Goal: Information Seeking & Learning: Learn about a topic

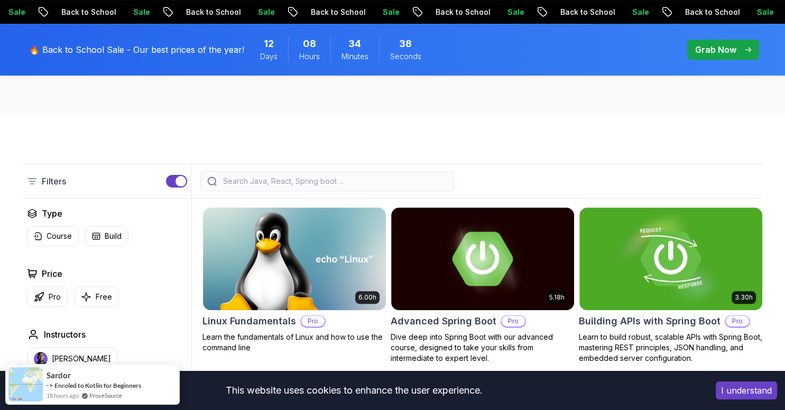
scroll to position [279, 0]
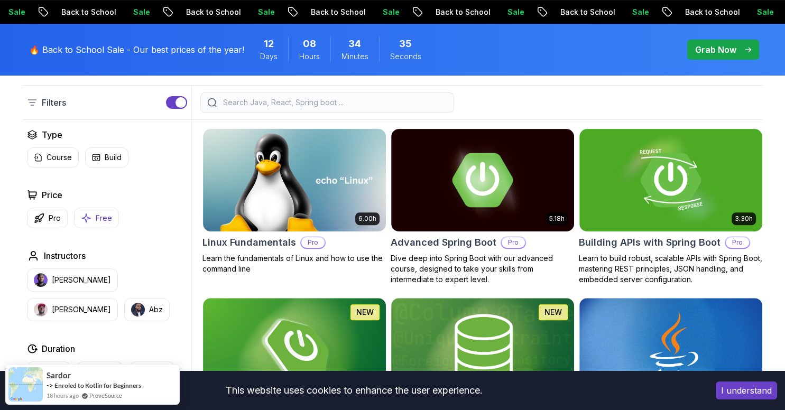
click at [103, 210] on button "Free" at bounding box center [96, 218] width 45 height 21
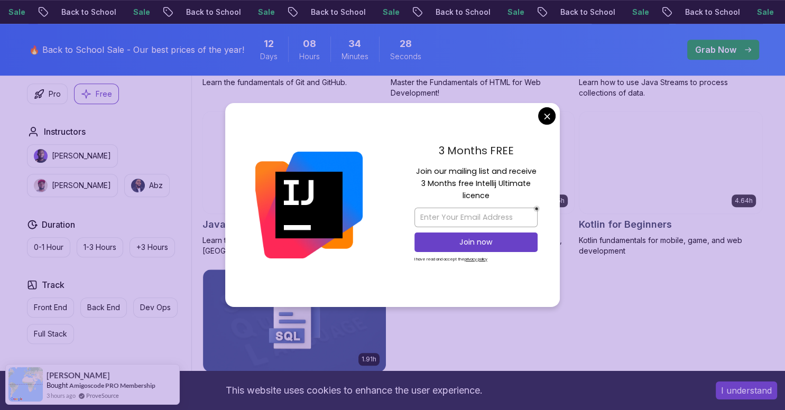
scroll to position [670, 0]
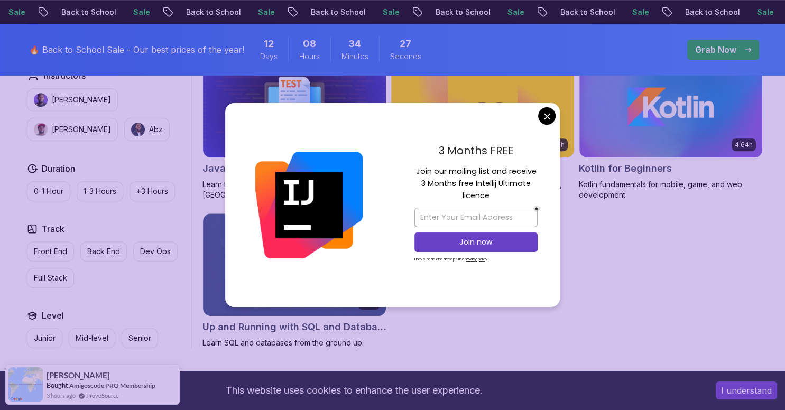
click at [551, 114] on body "Sale Back to School Sale Back to School Sale Back to School Sale Back to School…" at bounding box center [392, 122] width 785 height 1585
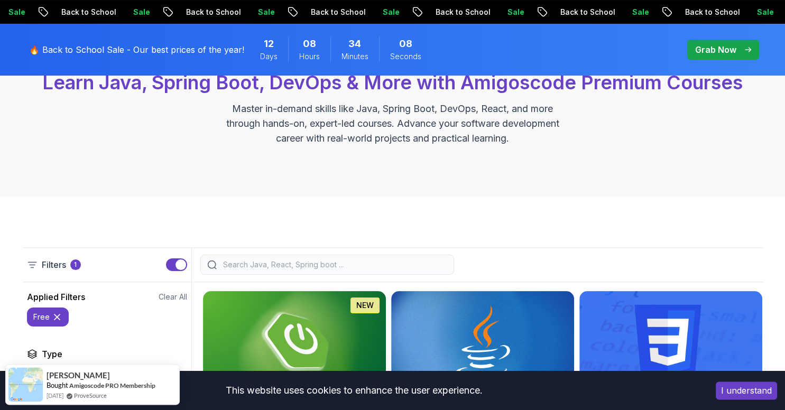
scroll to position [0, 0]
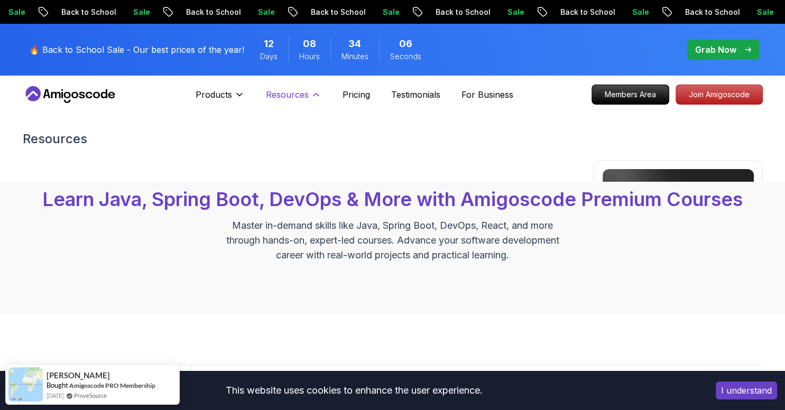
click at [304, 98] on p "Resources" at bounding box center [287, 94] width 43 height 13
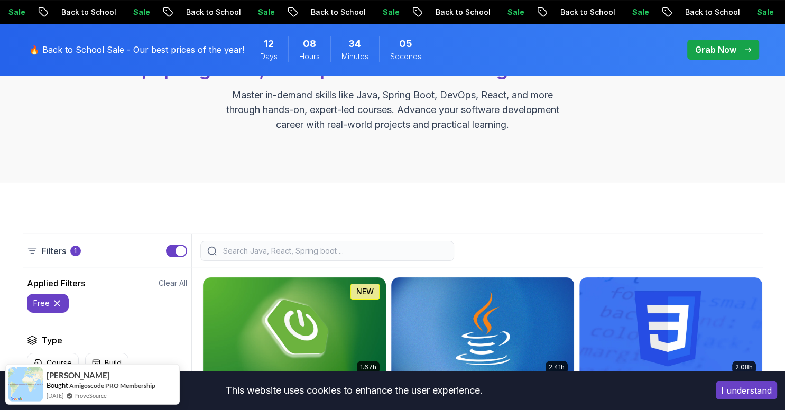
scroll to position [223, 0]
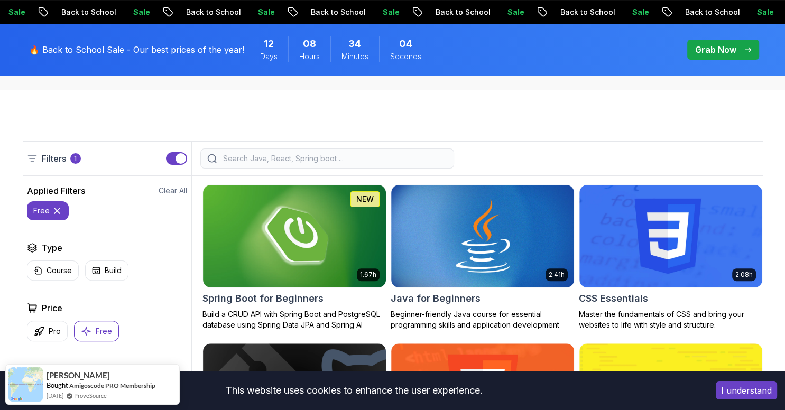
click at [53, 212] on icon at bounding box center [57, 211] width 11 height 11
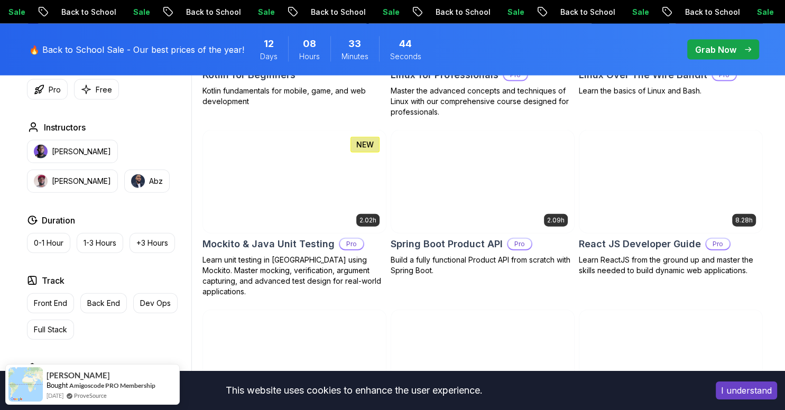
scroll to position [2345, 0]
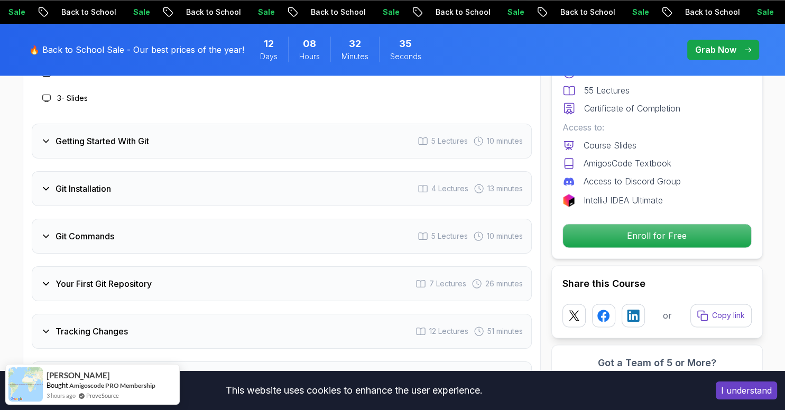
scroll to position [1508, 0]
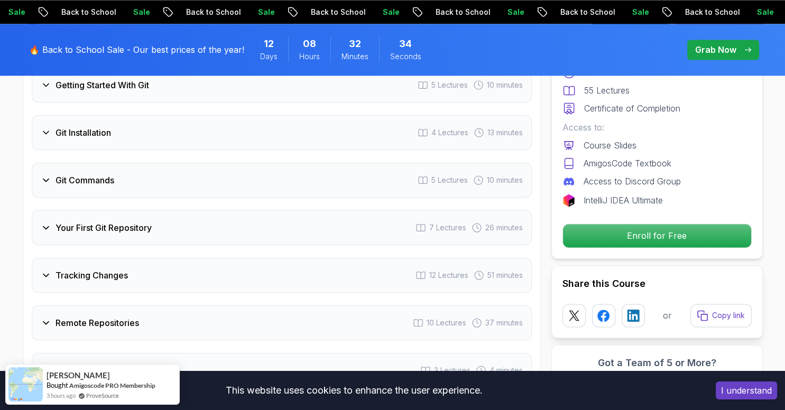
click at [316, 180] on div "Git Commands 5 Lectures 10 minutes" at bounding box center [282, 180] width 500 height 35
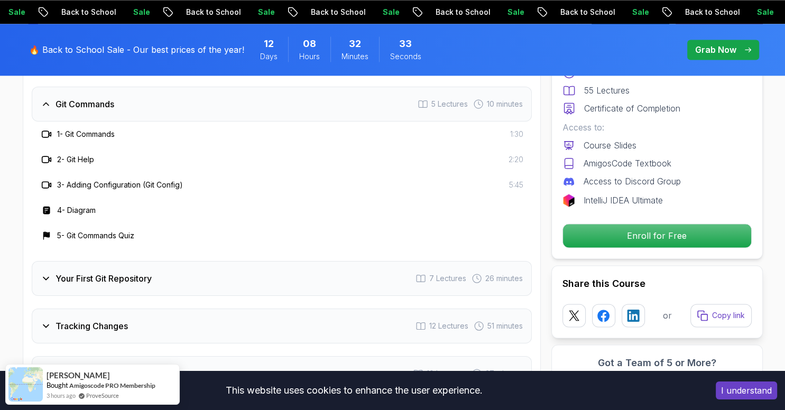
scroll to position [1563, 0]
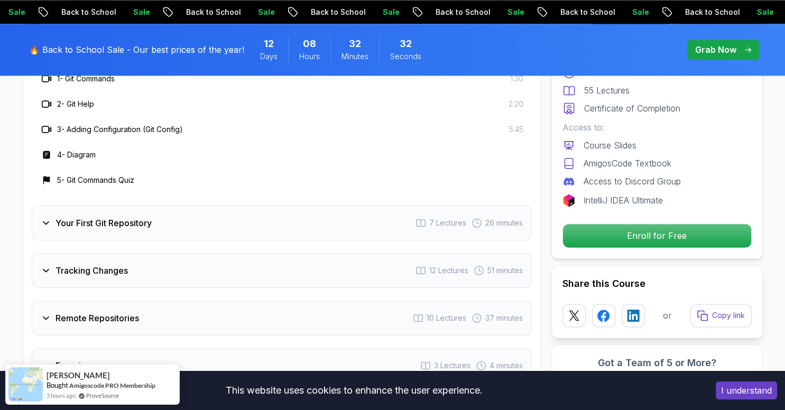
click at [187, 227] on div "Your First Git Repository 7 Lectures 26 minutes" at bounding box center [282, 223] width 500 height 35
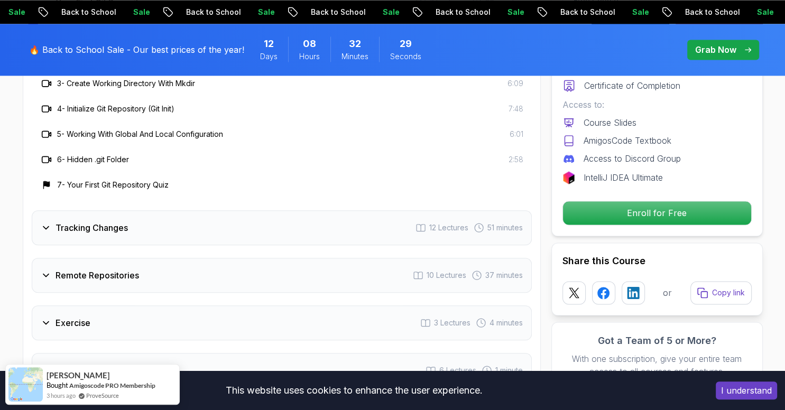
scroll to position [1675, 0]
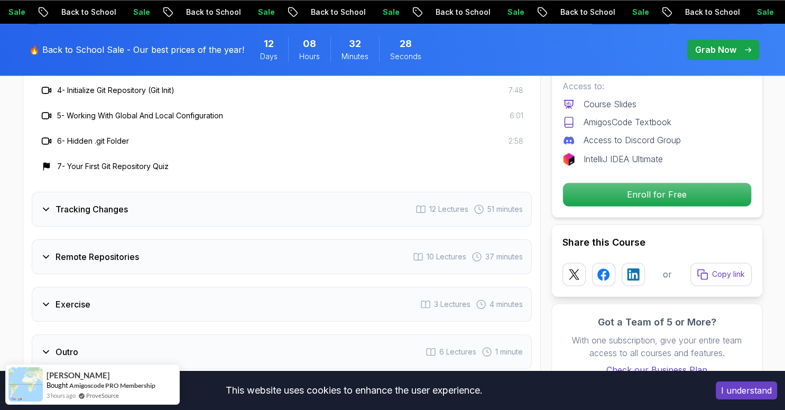
click at [155, 222] on div "Tracking Changes 12 Lectures 51 minutes" at bounding box center [282, 209] width 500 height 35
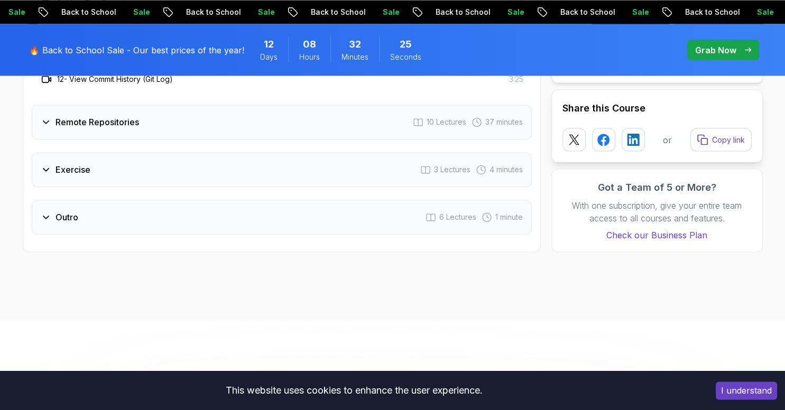
scroll to position [1955, 0]
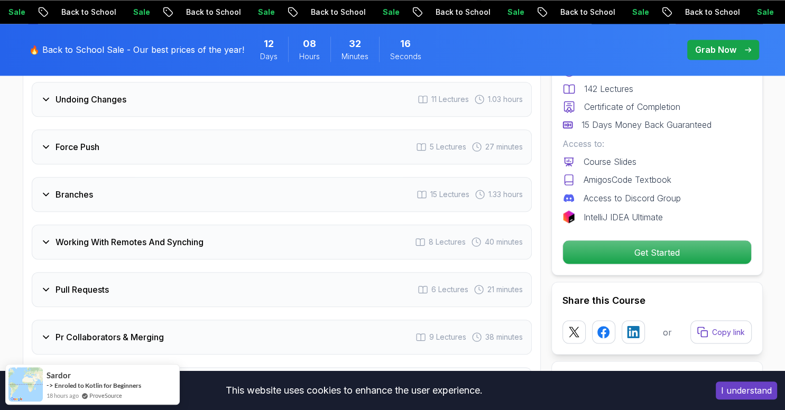
scroll to position [1898, 0]
